Goal: Contribute content: Contribute content

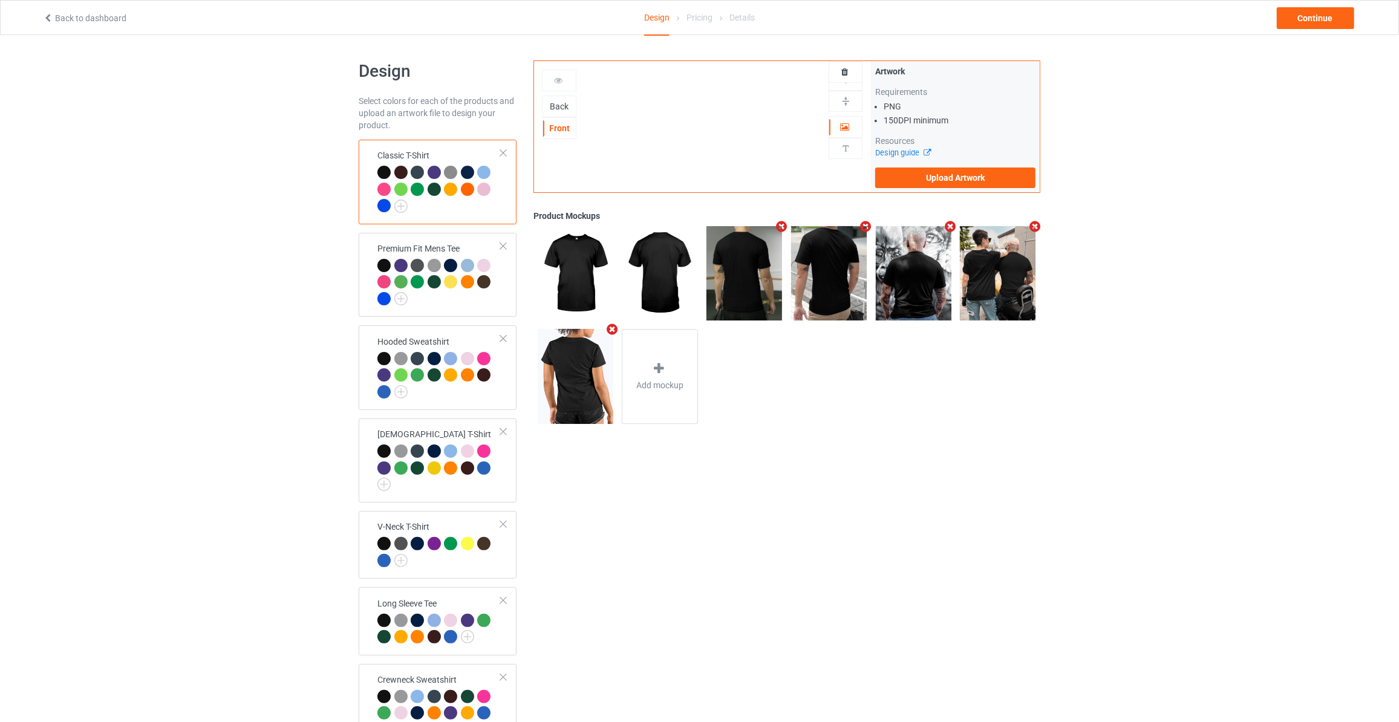
click at [561, 100] on div "Back" at bounding box center [559, 106] width 33 height 12
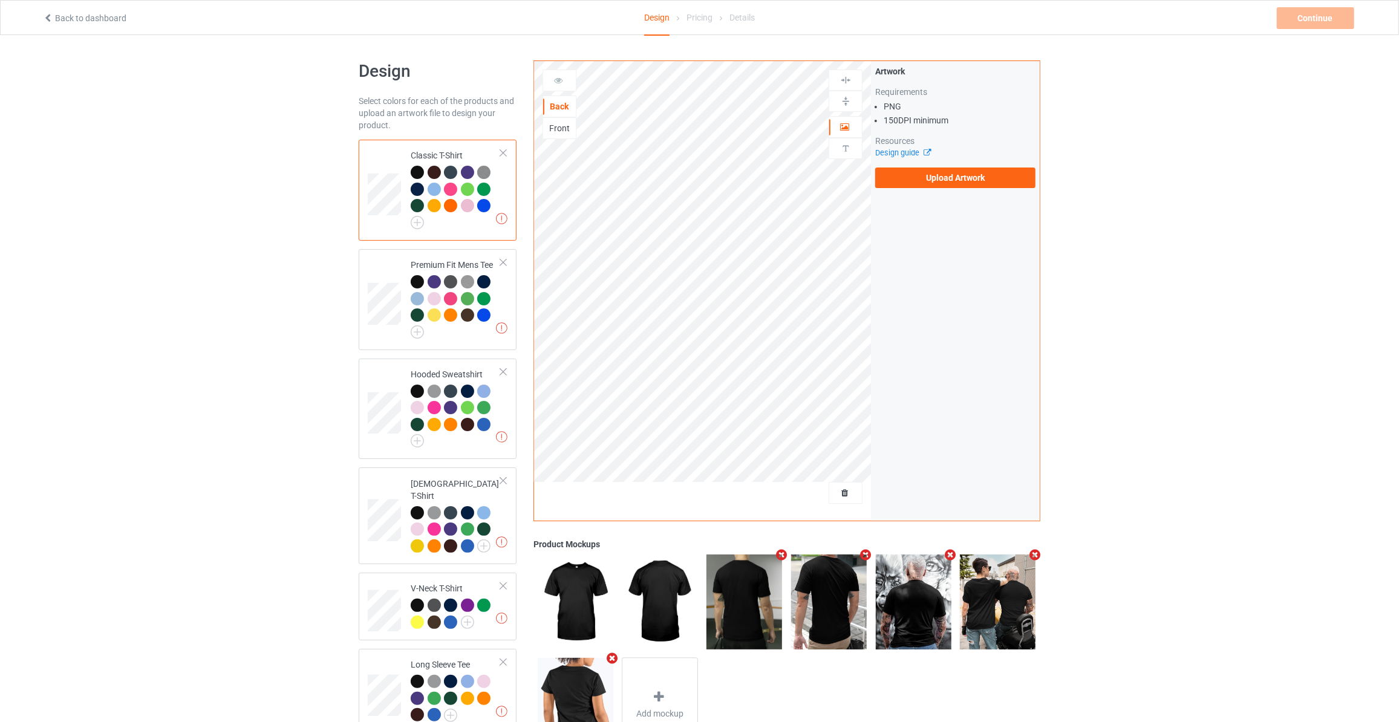
click at [942, 164] on div "Artwork Requirements PNG 150 DPI minimum Resources Design guide Upload Artwork" at bounding box center [955, 126] width 160 height 123
click at [942, 180] on label "Upload Artwork" at bounding box center [955, 178] width 160 height 21
click at [0, 0] on input "Upload Artwork" at bounding box center [0, 0] width 0 height 0
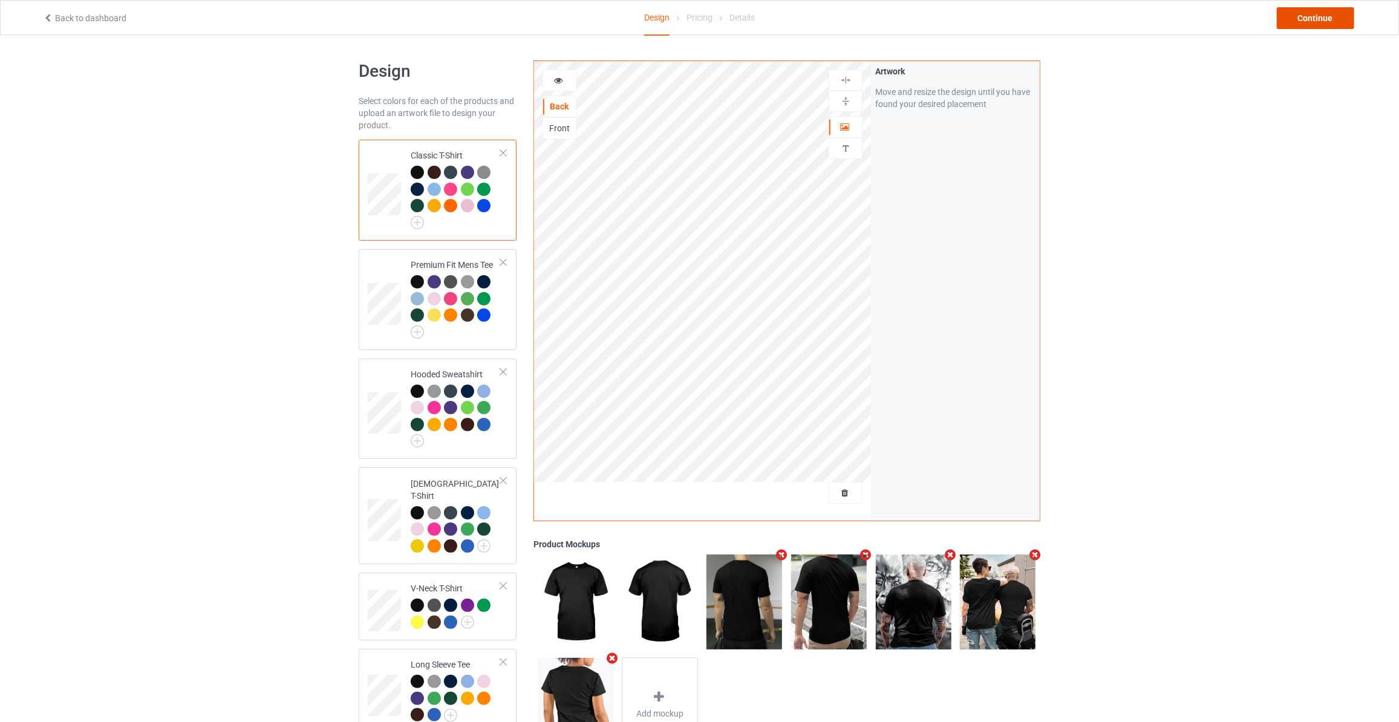
click at [1303, 19] on div "Continue" at bounding box center [1315, 18] width 77 height 22
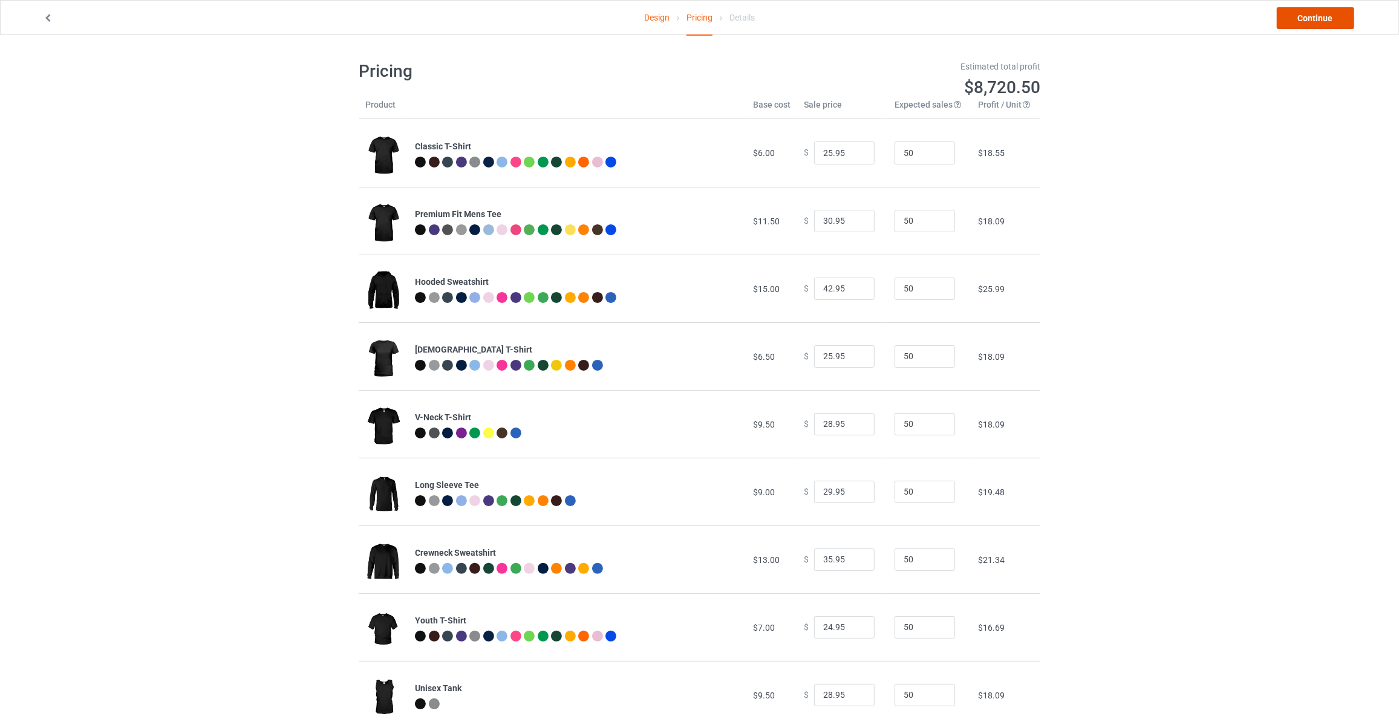
click at [1330, 19] on link "Continue" at bounding box center [1315, 18] width 77 height 22
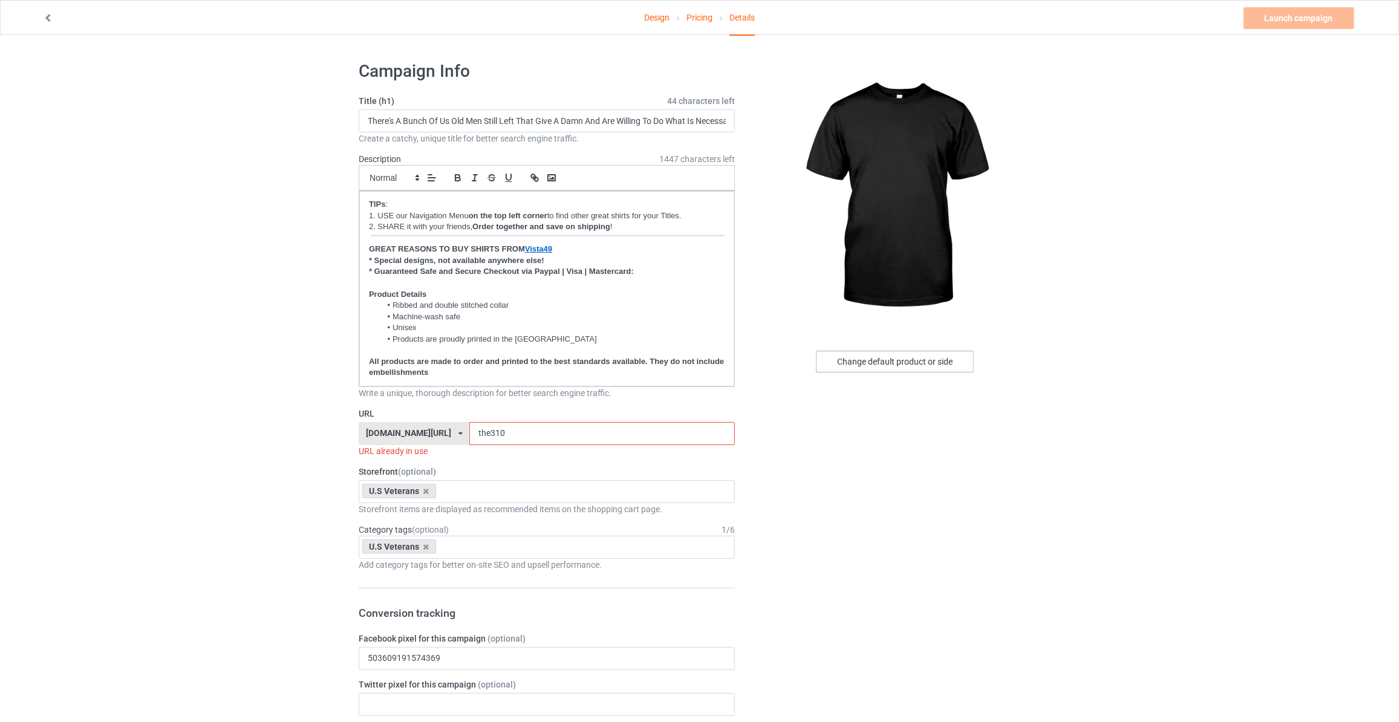
click at [876, 354] on div "Change default product or side" at bounding box center [895, 362] width 158 height 22
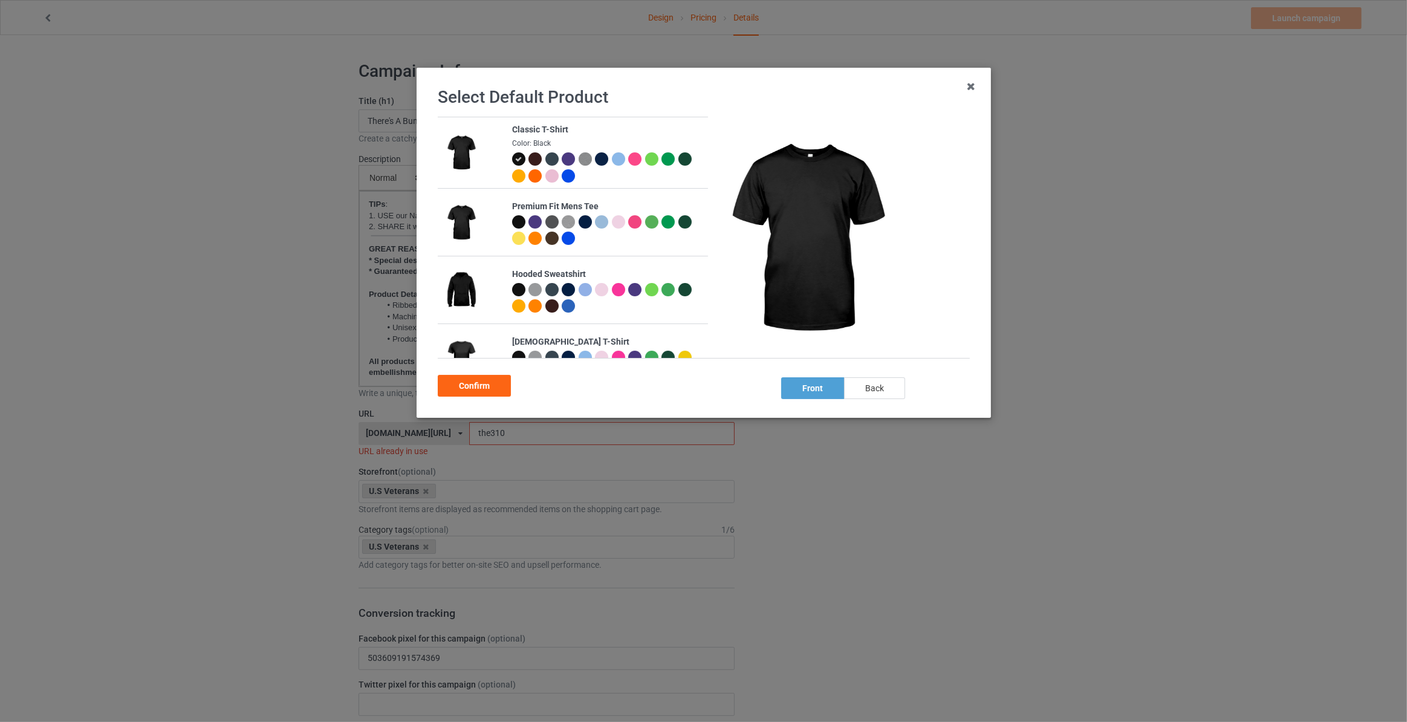
click at [875, 387] on div "back" at bounding box center [874, 388] width 61 height 22
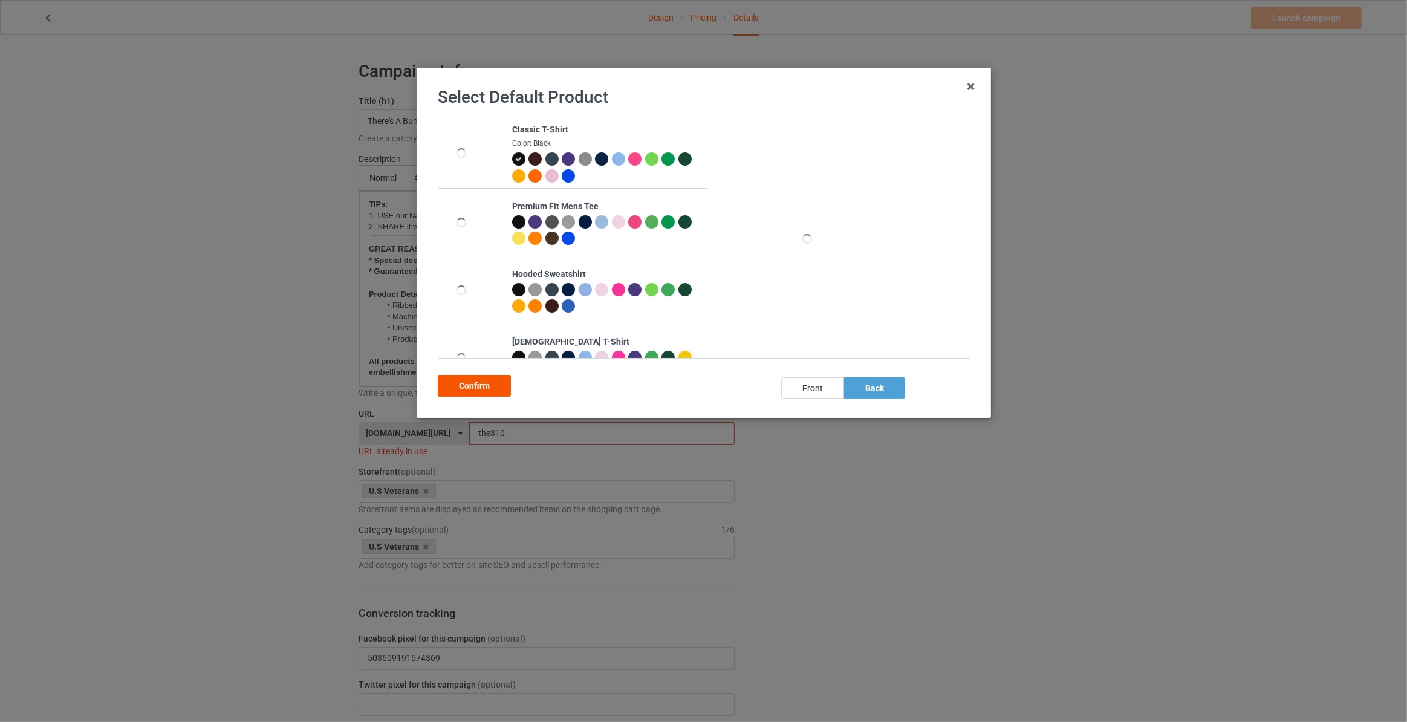
click at [472, 386] on div "Confirm" at bounding box center [474, 386] width 73 height 22
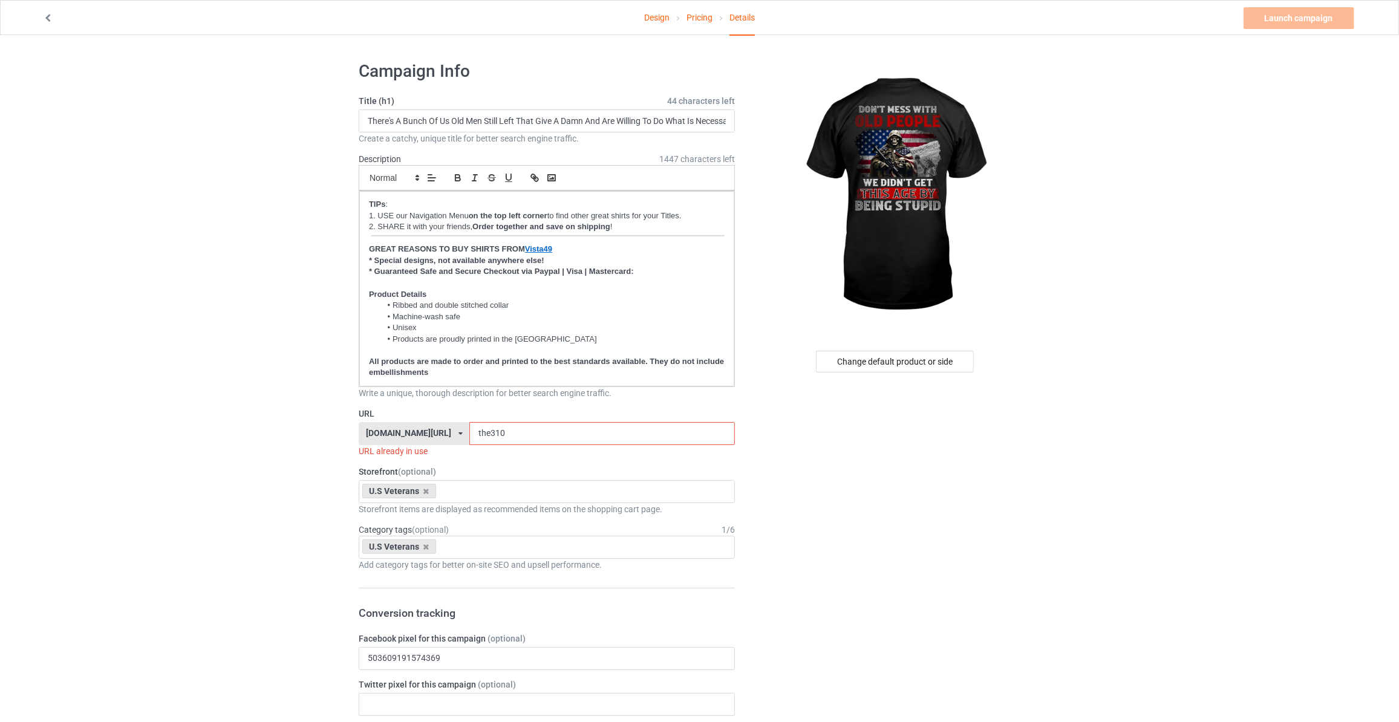
click at [521, 117] on input "There's A Bunch Of Us Old Men Still Left That Give A Damn And Are Willing To Do…" at bounding box center [547, 120] width 376 height 23
paste input "Don't Mess With Old People We Didn't Get This Age By Being Stupid"
type input "Don't Mess With Old People We Didn't Get This Age By Being Stupid"
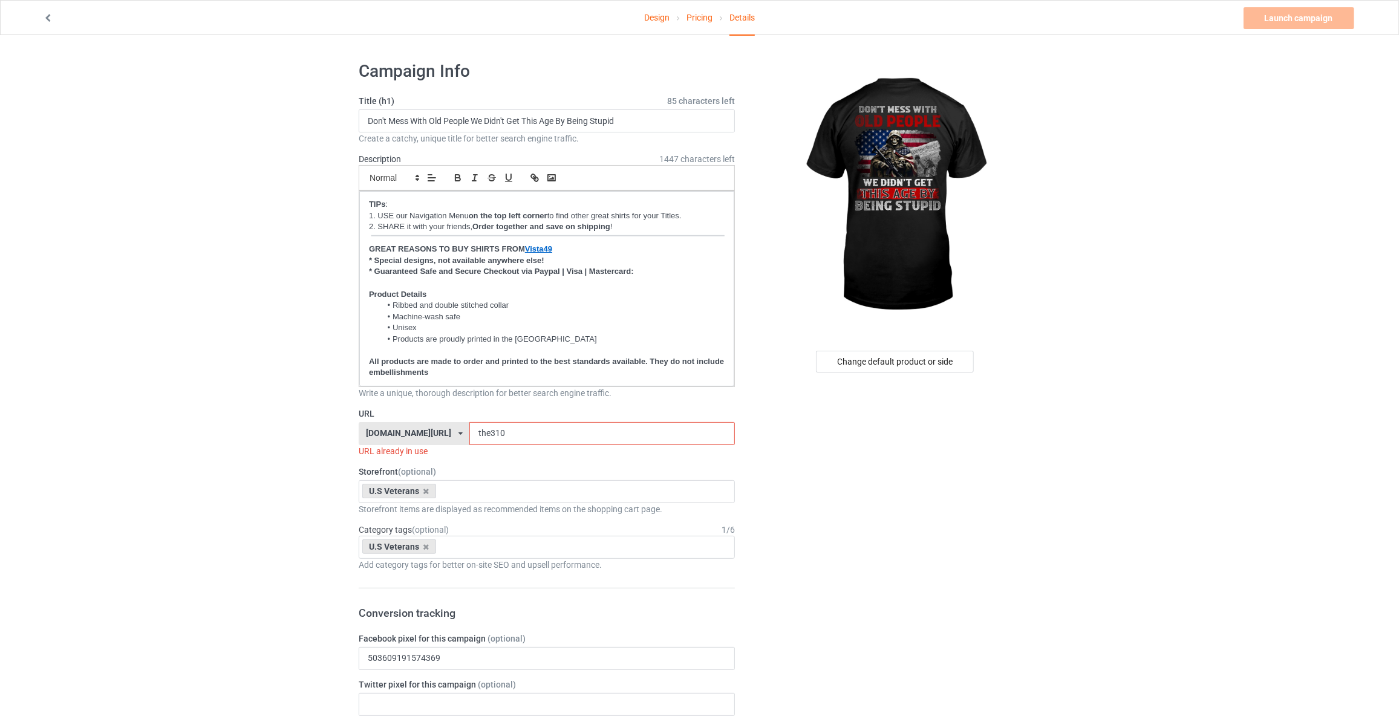
drag, startPoint x: 492, startPoint y: 434, endPoint x: 129, endPoint y: 383, distance: 366.4
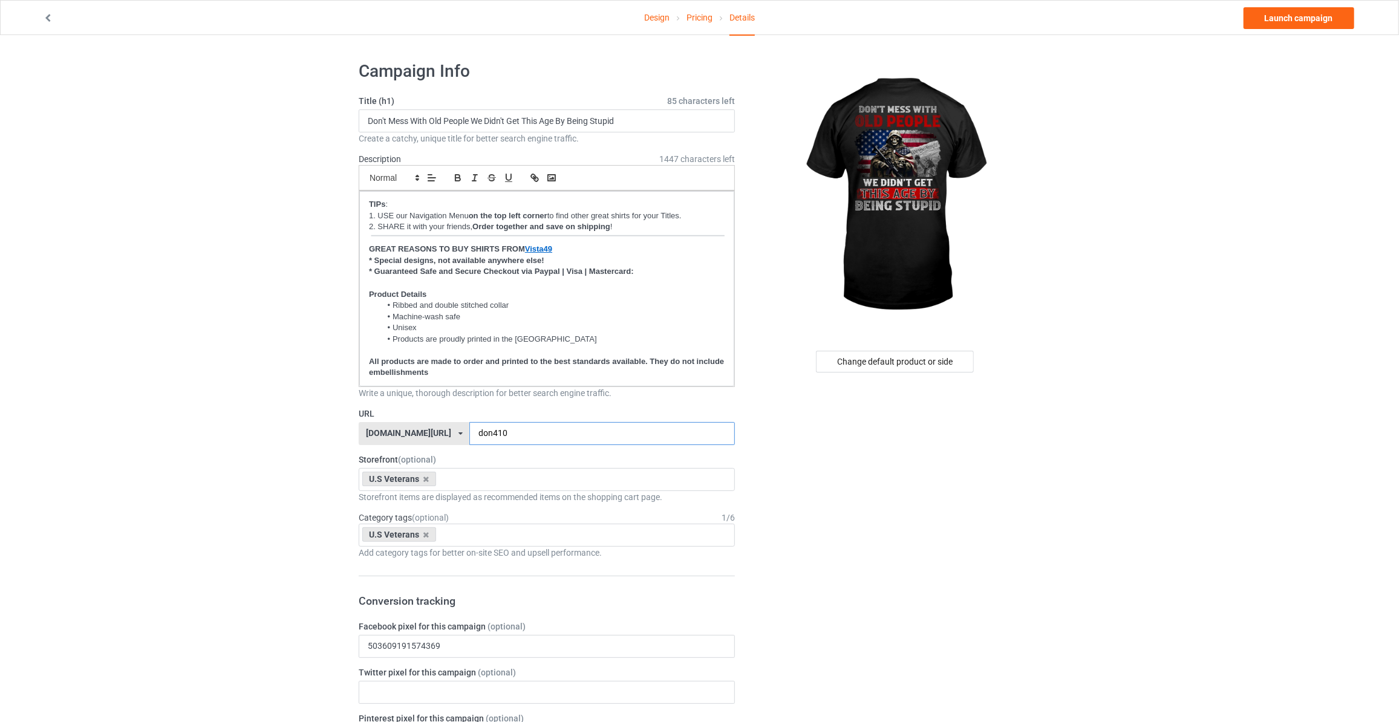
type input "don410"
click at [1286, 22] on link "Launch campaign" at bounding box center [1298, 18] width 111 height 22
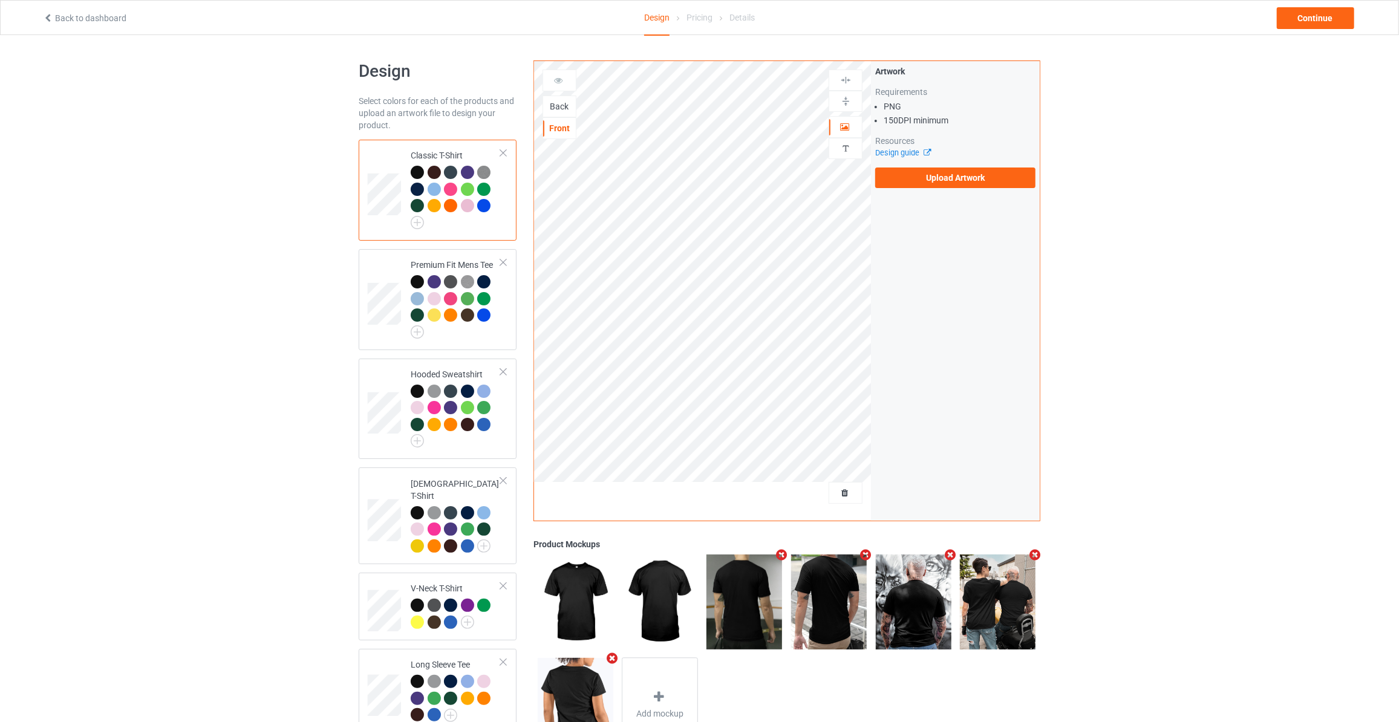
click at [556, 106] on div "Back" at bounding box center [559, 106] width 33 height 12
click at [933, 168] on label "Upload Artwork" at bounding box center [955, 178] width 160 height 21
click at [0, 0] on input "Upload Artwork" at bounding box center [0, 0] width 0 height 0
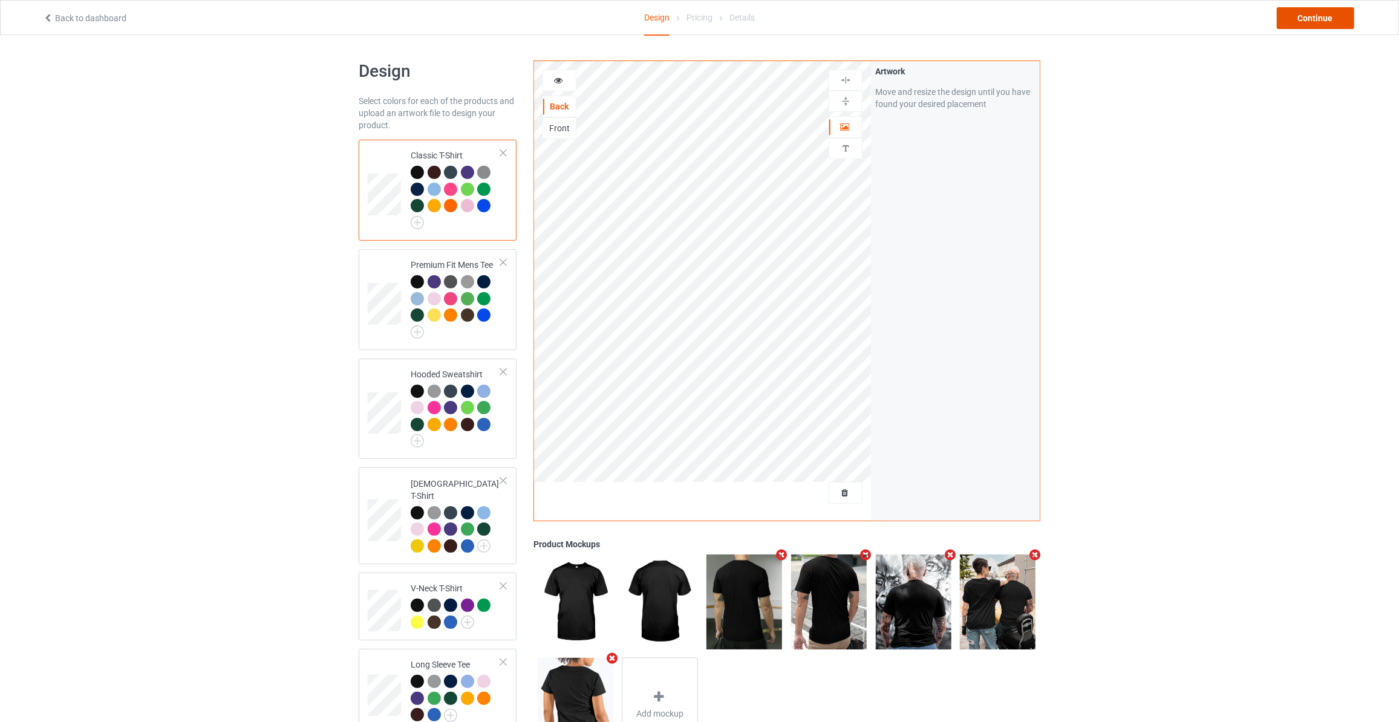
click at [1326, 21] on div "Continue" at bounding box center [1315, 18] width 77 height 22
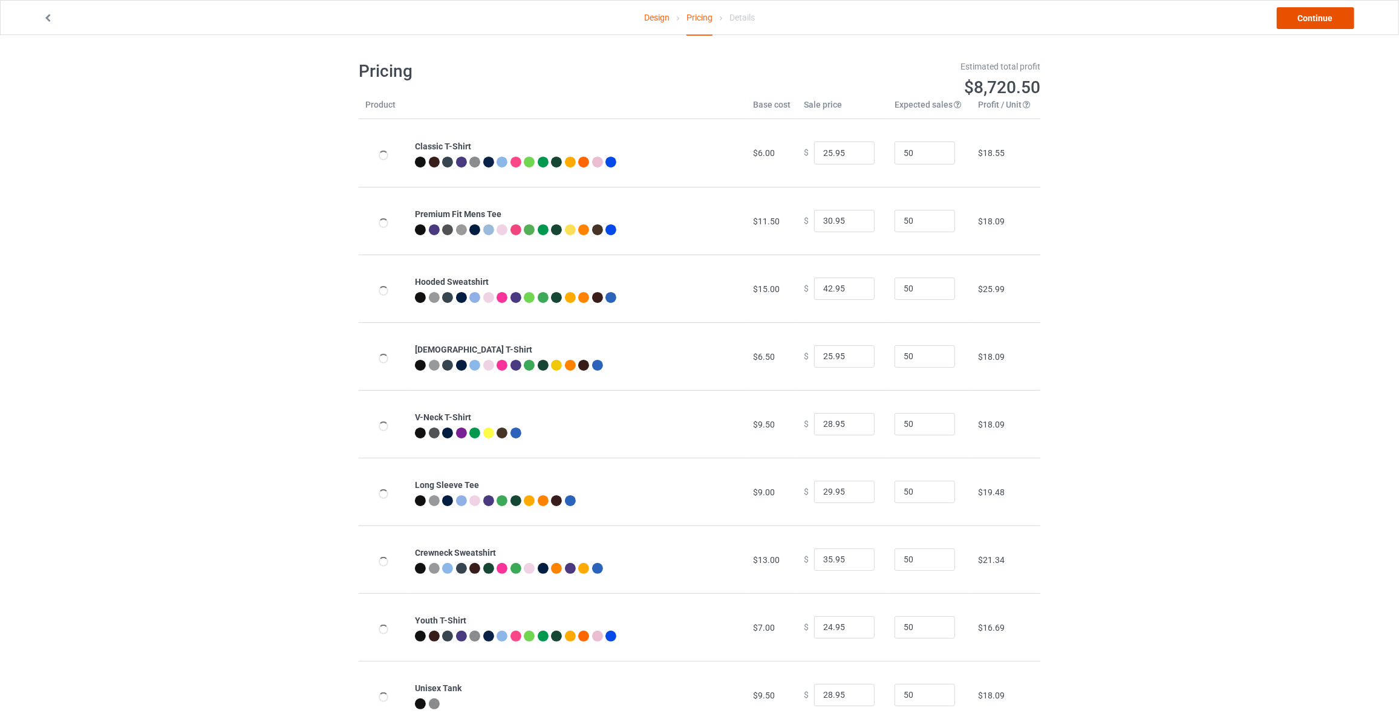
click at [1326, 21] on link "Continue" at bounding box center [1315, 18] width 77 height 22
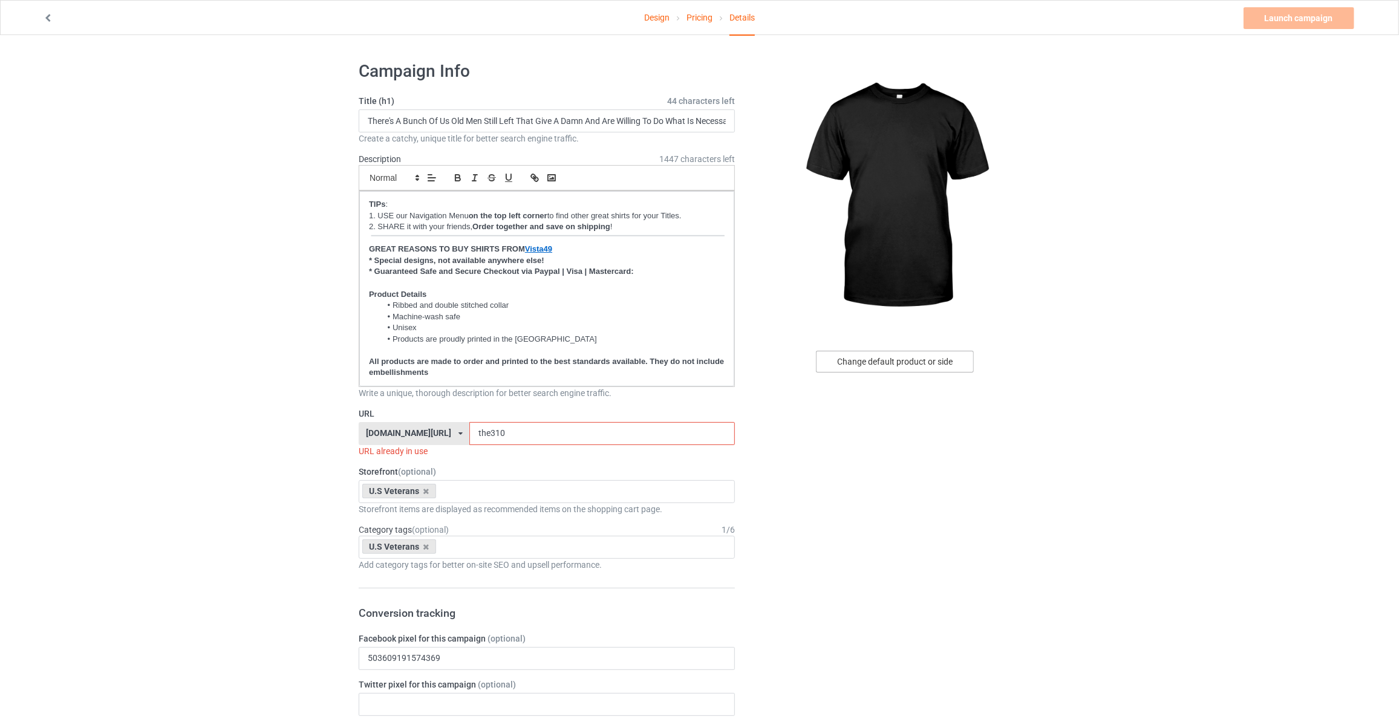
click at [911, 356] on div "Change default product or side" at bounding box center [895, 362] width 158 height 22
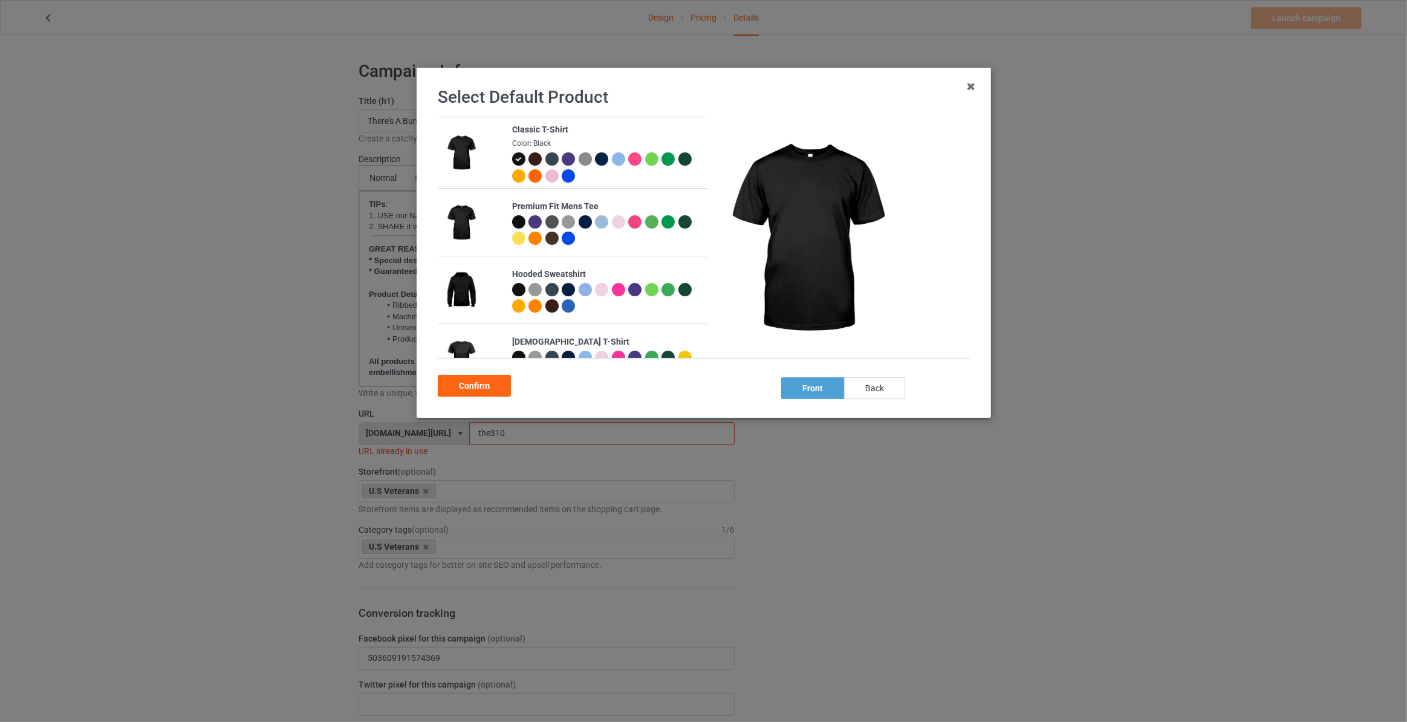
click at [877, 395] on div "back" at bounding box center [874, 388] width 61 height 22
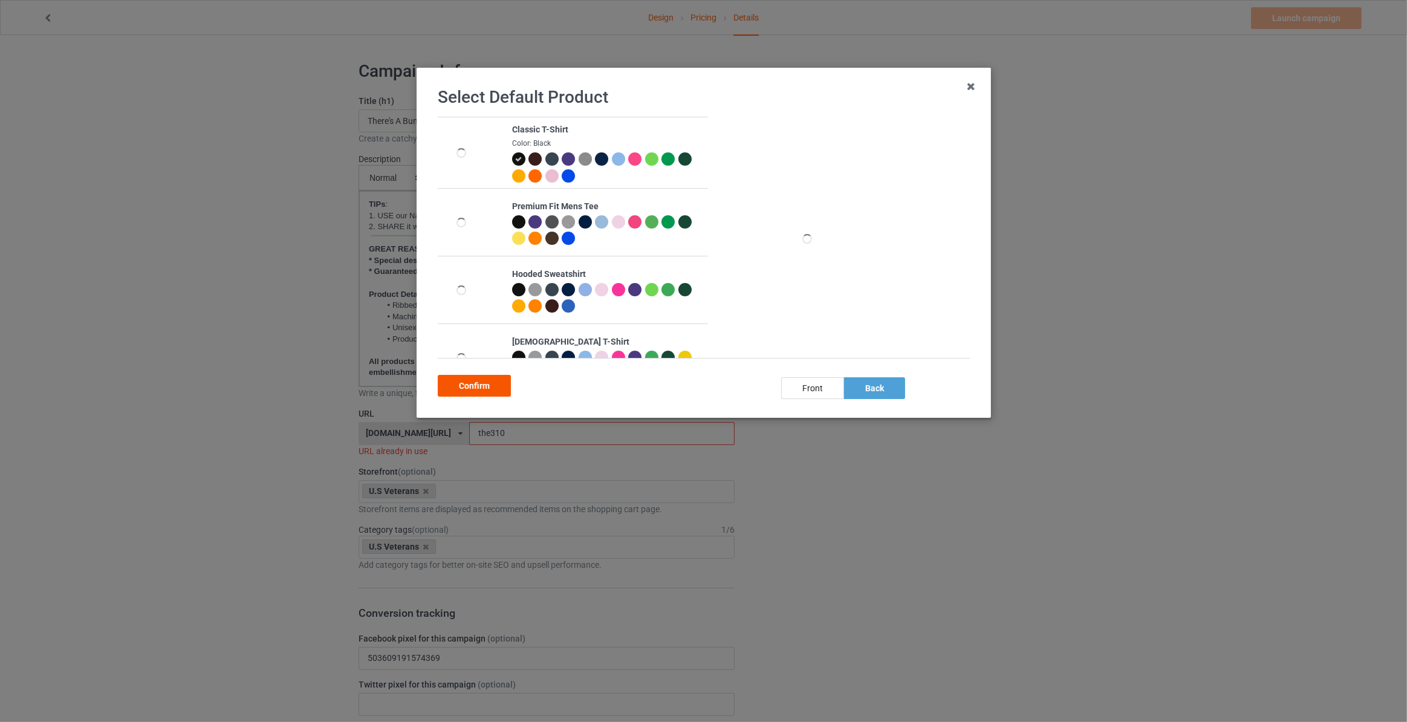
click at [475, 386] on div "Confirm" at bounding box center [474, 386] width 73 height 22
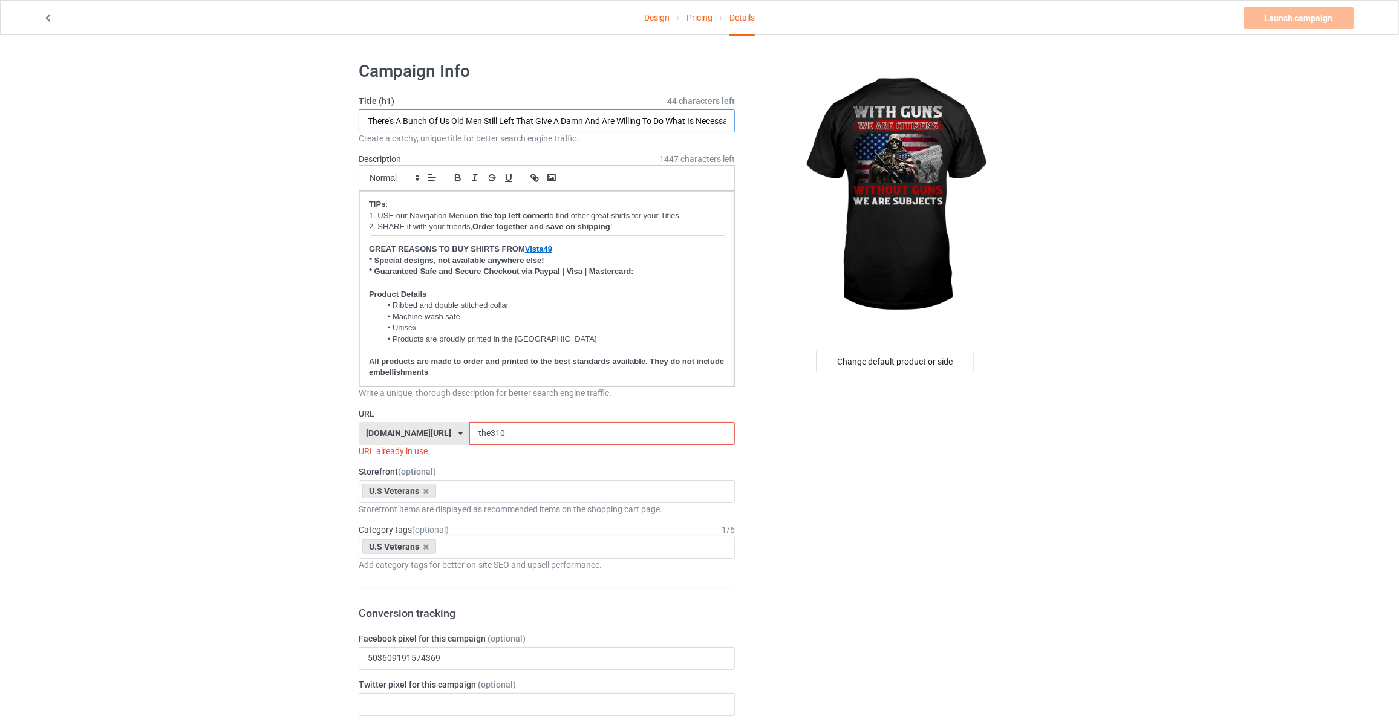
click at [516, 117] on input "There's A Bunch Of Us Old Men Still Left That Give A Damn And Are Willing To Do…" at bounding box center [547, 120] width 376 height 23
paste input "With Guns We Are Citizens Without Guns We Are Subject"
type input "With Guns We Are Citizens Without Guns We Are Subjects"
drag, startPoint x: 500, startPoint y: 433, endPoint x: -23, endPoint y: 313, distance: 536.6
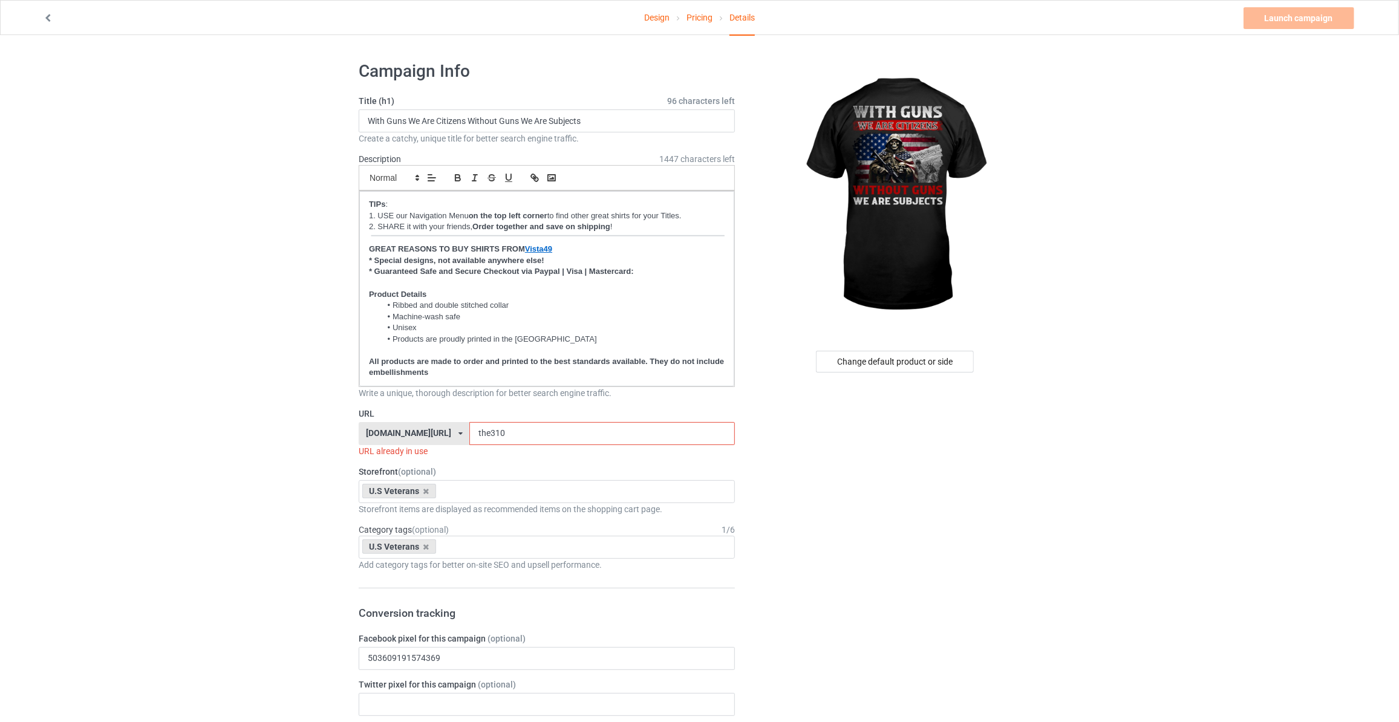
click at [0, 313] on html "Design Pricing Details Launch campaign Invalid campaign URL Campaign Info Title…" at bounding box center [699, 361] width 1399 height 722
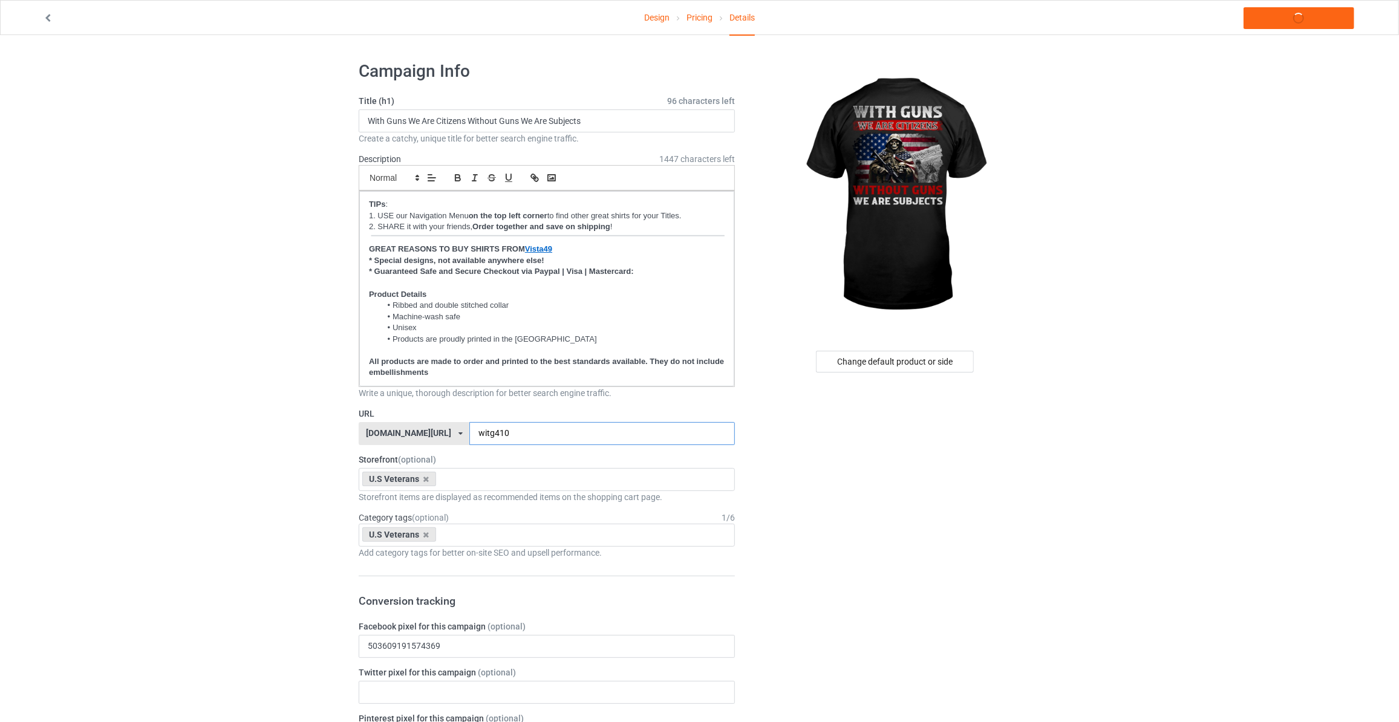
type input "witg410"
drag, startPoint x: 1177, startPoint y: 212, endPoint x: 1194, endPoint y: 123, distance: 90.6
click at [1295, 23] on link "Launch campaign" at bounding box center [1298, 18] width 111 height 22
